Goal: Find specific page/section: Find specific page/section

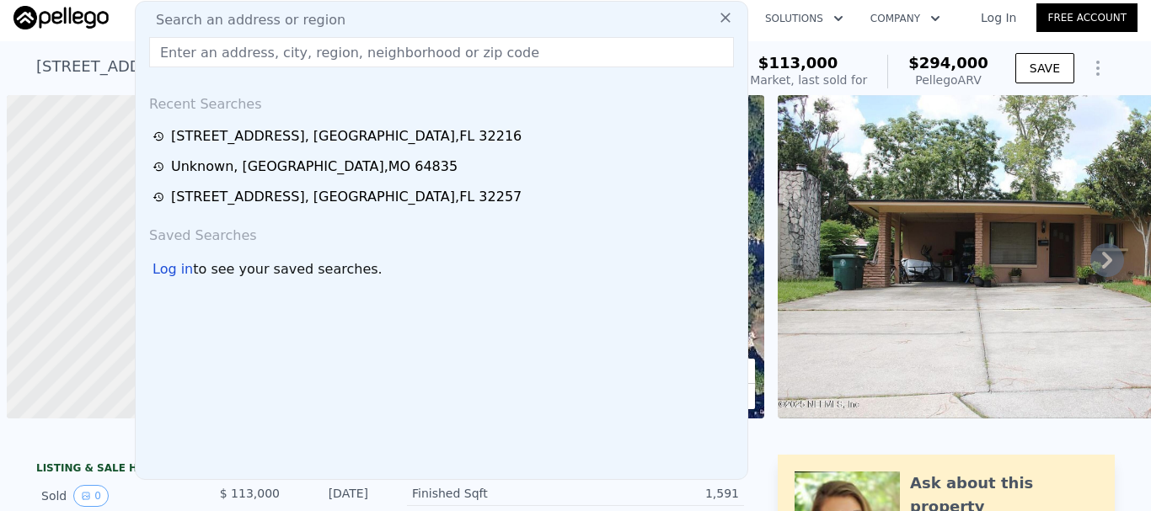
scroll to position [0, 7]
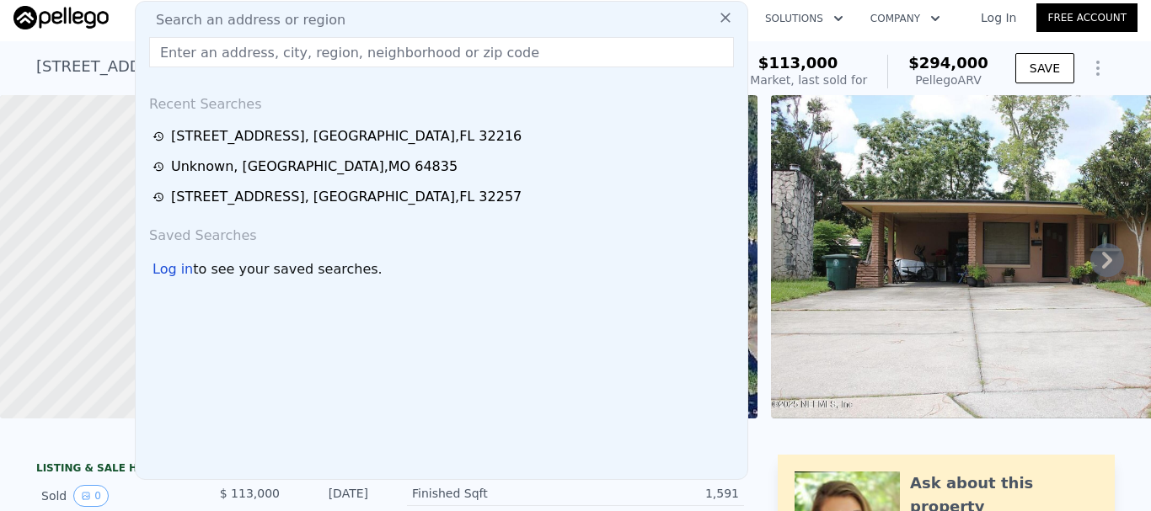
type input "[STREET_ADDRESS]"
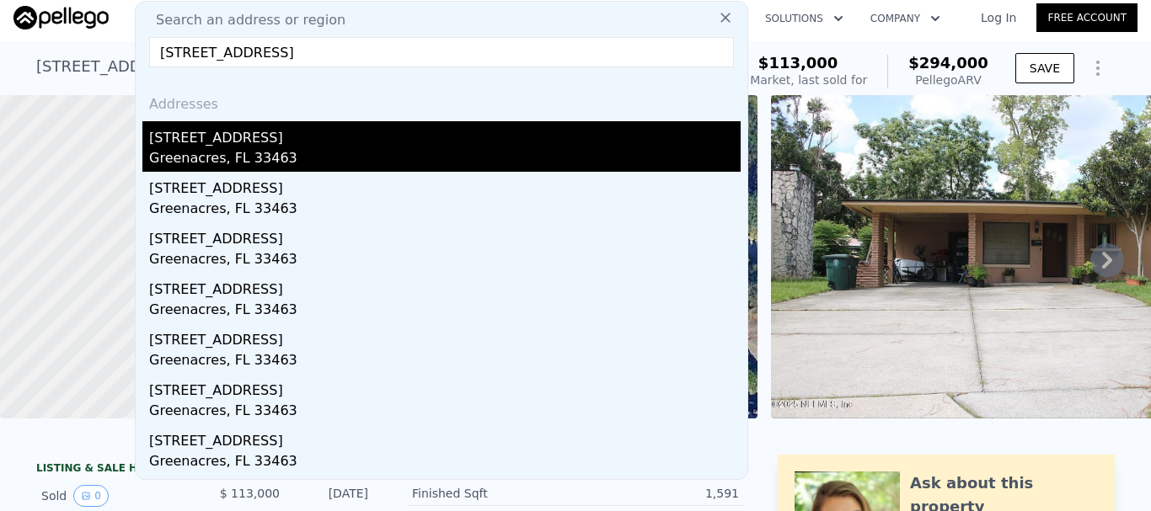
scroll to position [0, 0]
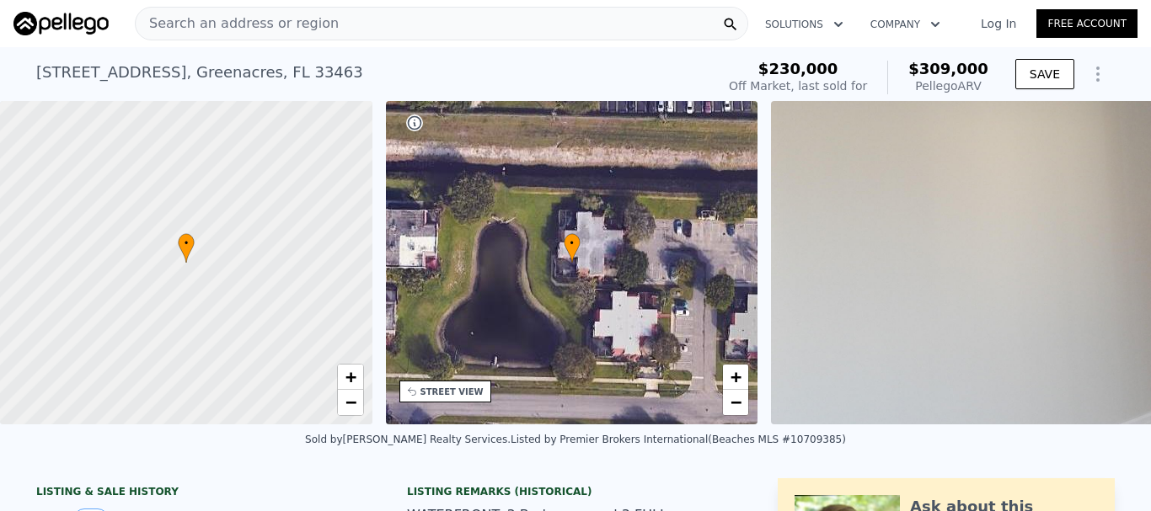
click at [253, 18] on span "Search an address or region" at bounding box center [237, 23] width 203 height 20
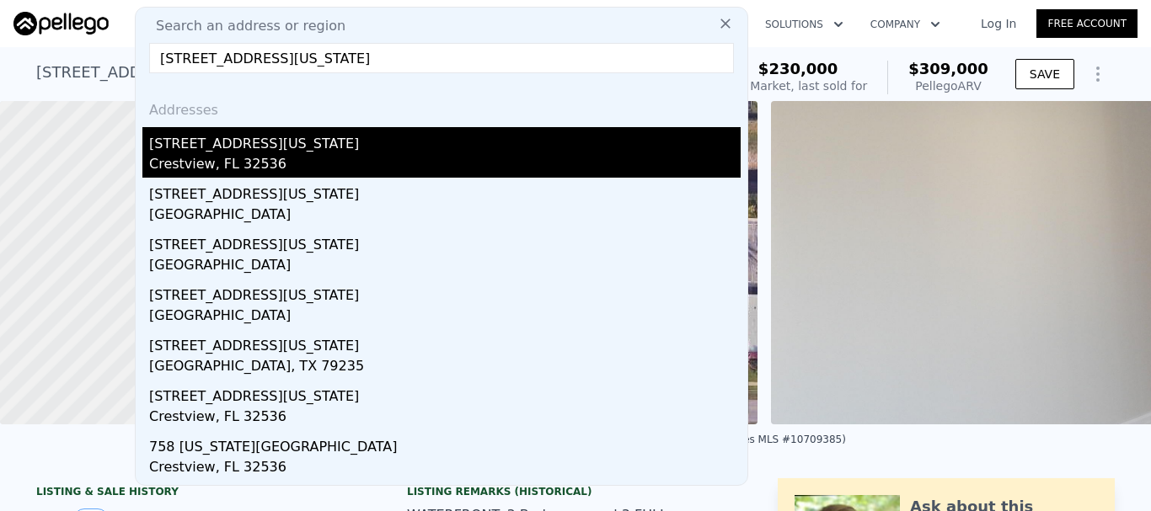
type input "[STREET_ADDRESS][US_STATE]"
click at [319, 140] on div "[STREET_ADDRESS][US_STATE]" at bounding box center [444, 140] width 591 height 27
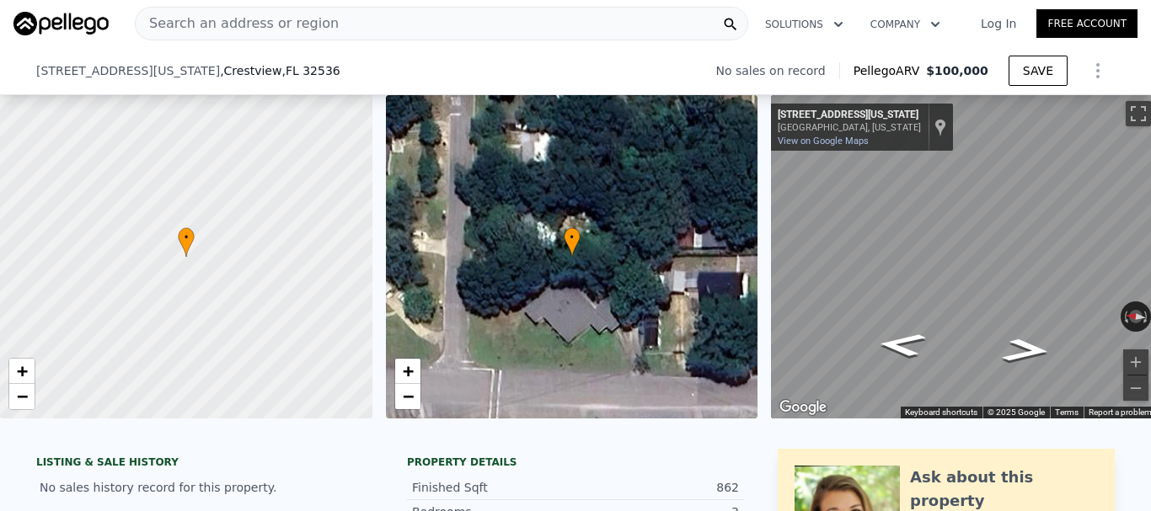
scroll to position [619, 0]
